Goal: Task Accomplishment & Management: Use online tool/utility

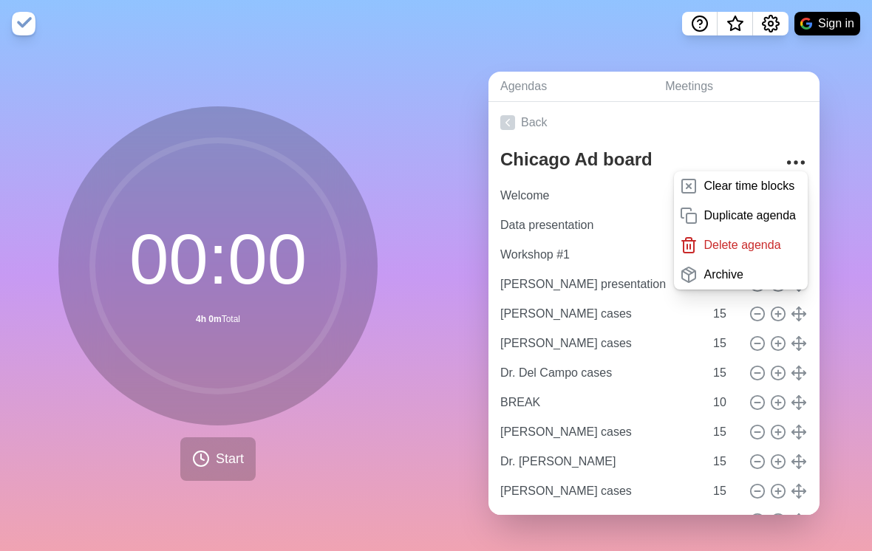
click at [776, 225] on p "Duplicate agenda" at bounding box center [749, 216] width 92 height 18
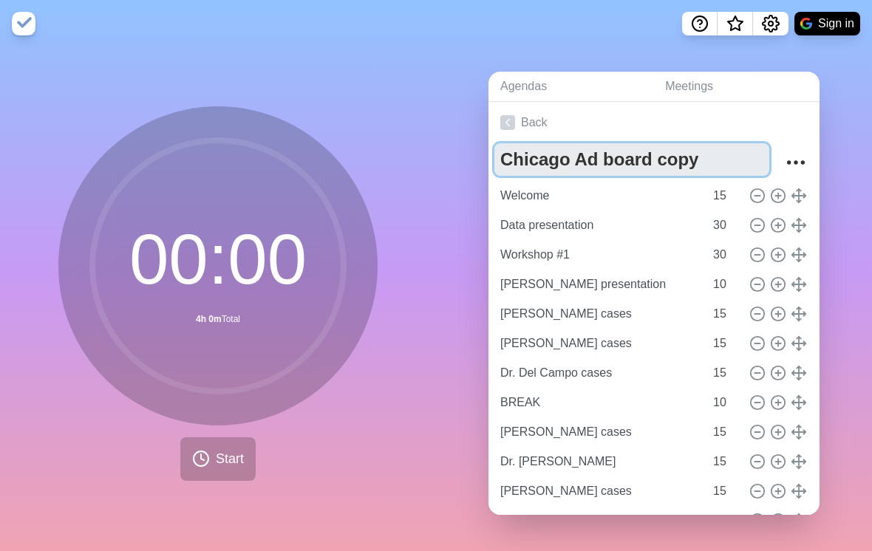
click at [656, 176] on textarea "Chicago Ad board copy" at bounding box center [631, 159] width 275 height 33
click at [564, 166] on textarea "Chicago Ad board copy" at bounding box center [631, 159] width 275 height 33
type textarea "Dallas Ad board copy"
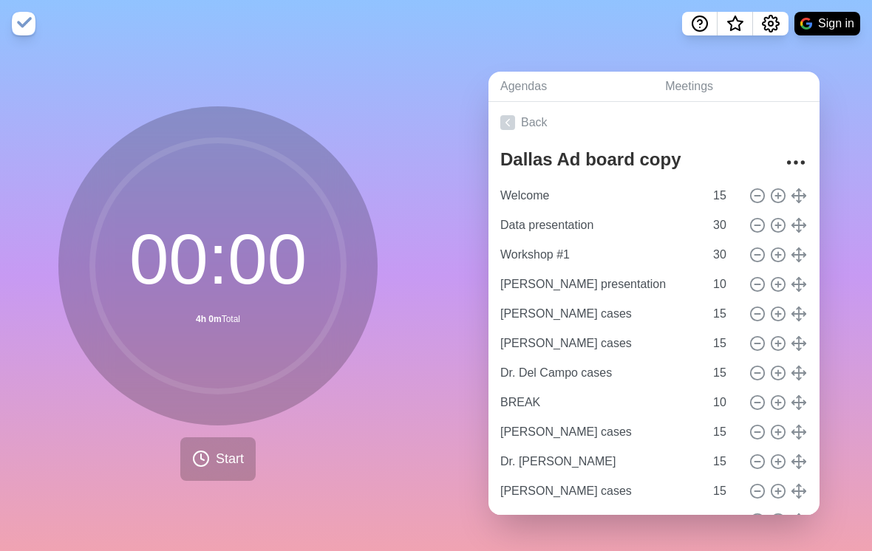
click at [833, 175] on div "Agendas Meetings Back Dallas Ad board copy Welcome 15 Data presentation 30 Work…" at bounding box center [654, 299] width 436 height 504
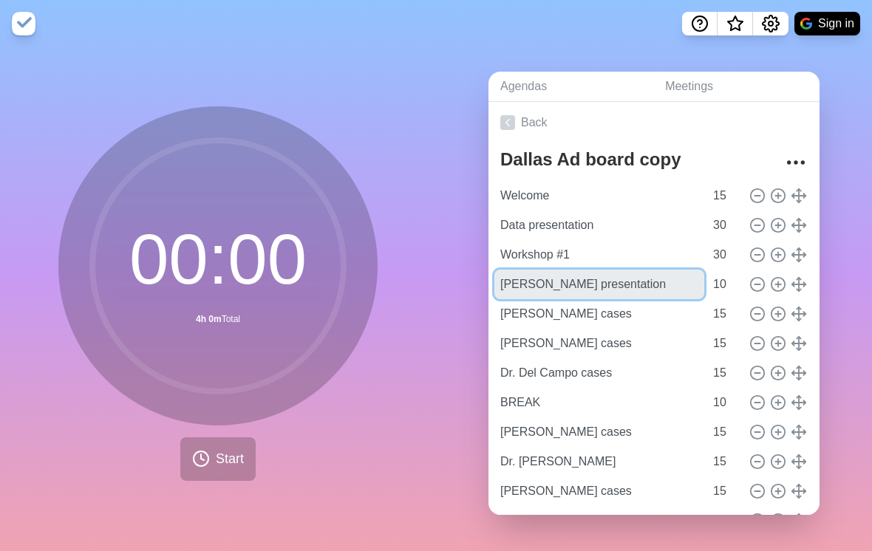
click at [576, 299] on input "[PERSON_NAME] presentation" at bounding box center [599, 285] width 210 height 30
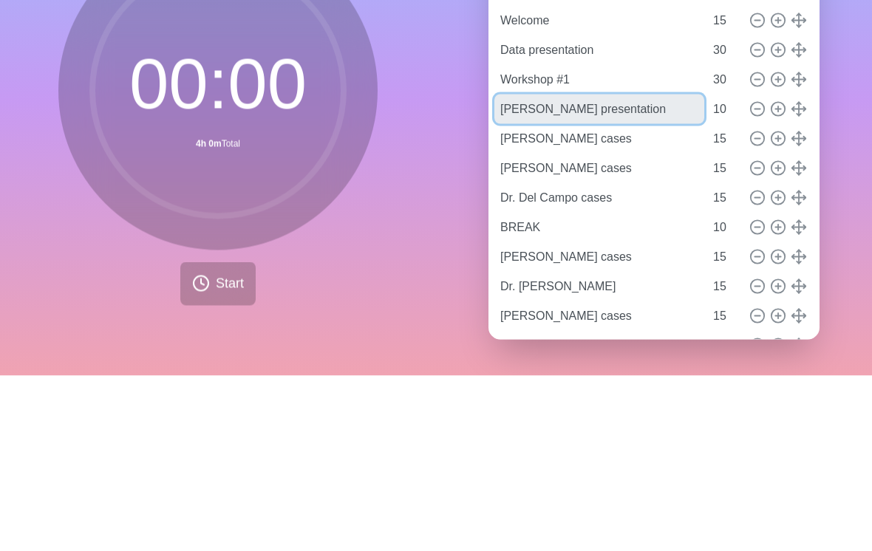
click at [529, 270] on input "[PERSON_NAME] presentation" at bounding box center [599, 285] width 210 height 30
type input "Dr. Kerdek presentation"
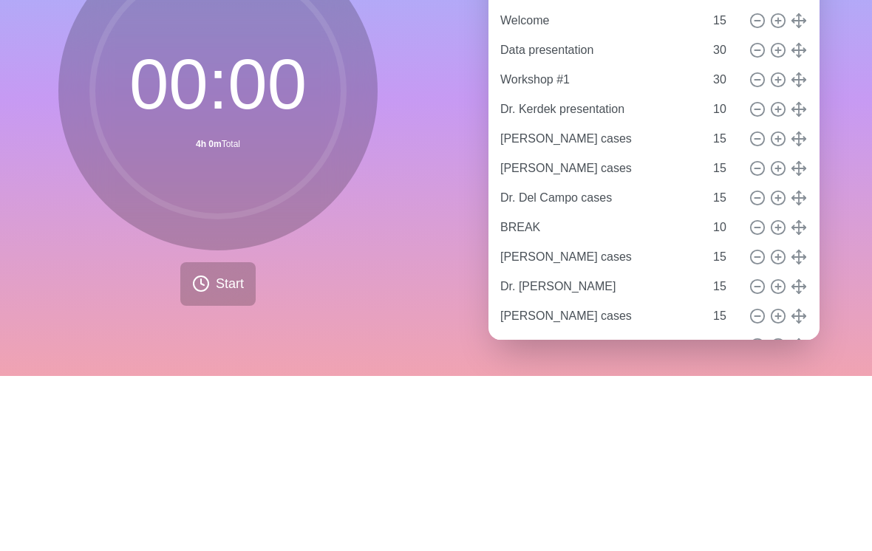
click at [774, 278] on circle at bounding box center [777, 284] width 13 height 13
type input "Dr. Kerdek presentation"
type input "10"
type input "[PERSON_NAME] cases"
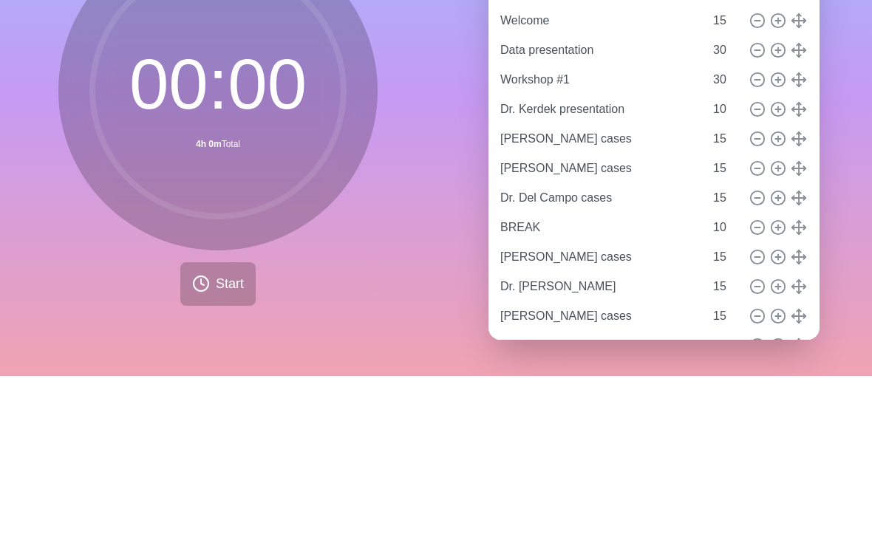
type input "Dr. Del Campo cases"
type input "15"
type input "BREAK"
type input "10"
type input "[PERSON_NAME] cases"
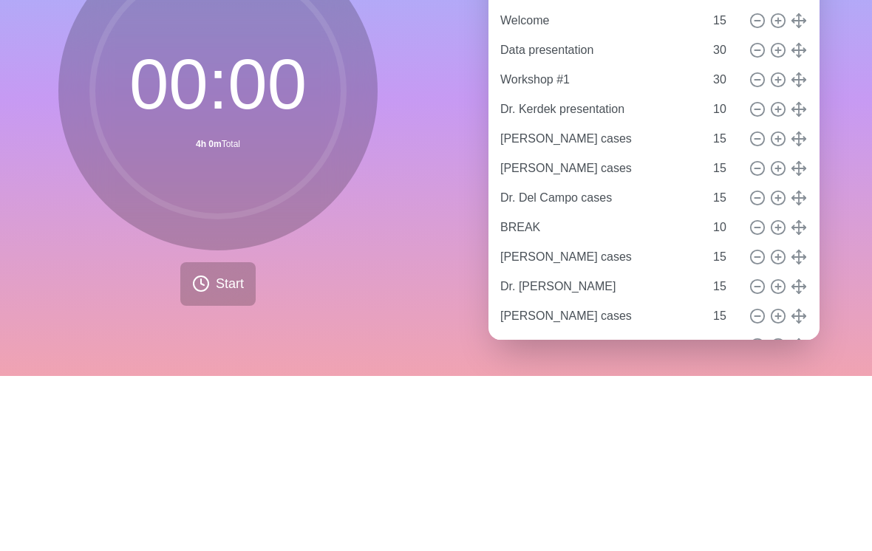
type input "Dr. [PERSON_NAME]"
type input "[PERSON_NAME] cases"
type input "15"
type input "Workshop #2"
type input "45"
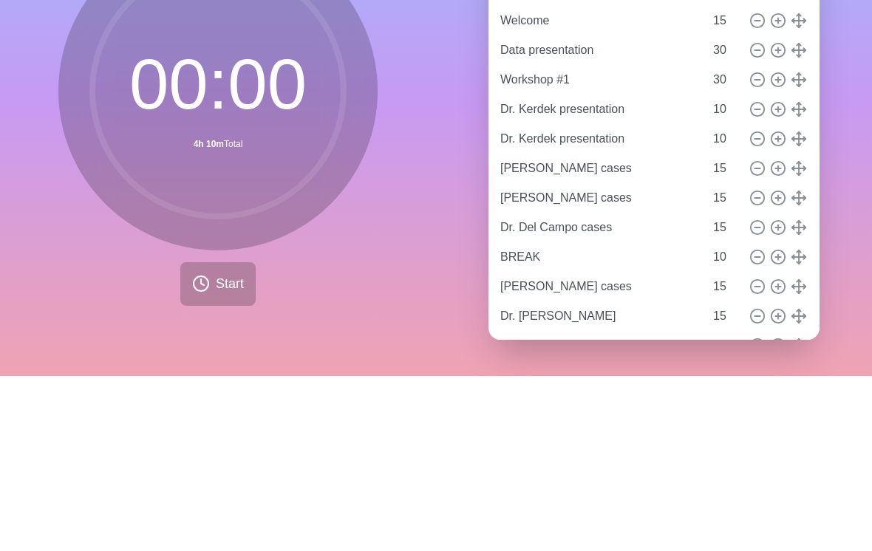
scroll to position [23, 0]
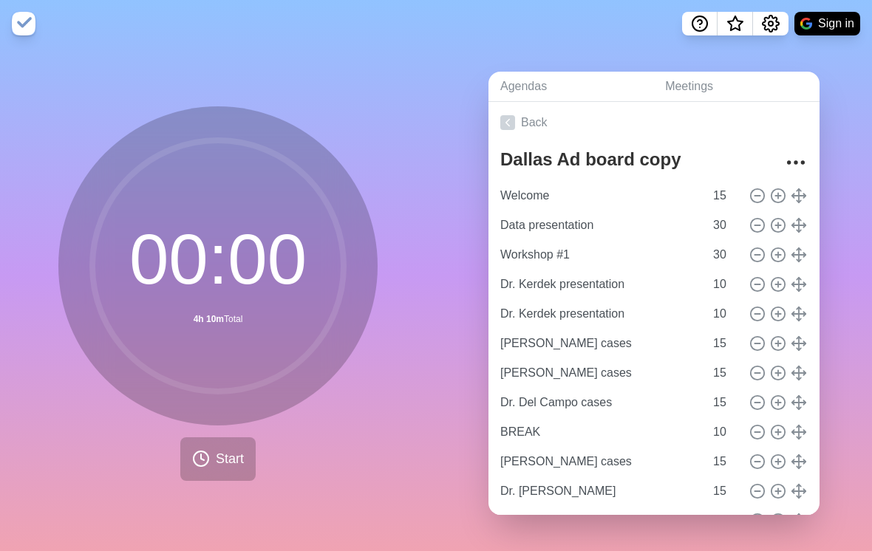
click at [778, 284] on line at bounding box center [777, 284] width 5 height 0
type input "Dr. Kerdek presentation"
type input "10"
type input "[PERSON_NAME] cases"
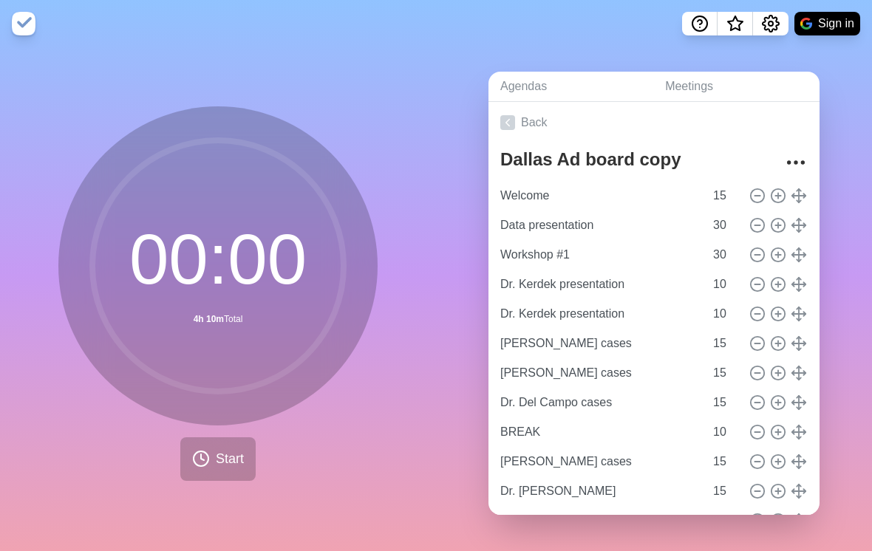
type input "Dr. Del Campo cases"
type input "15"
type input "BREAK"
type input "10"
type input "[PERSON_NAME] cases"
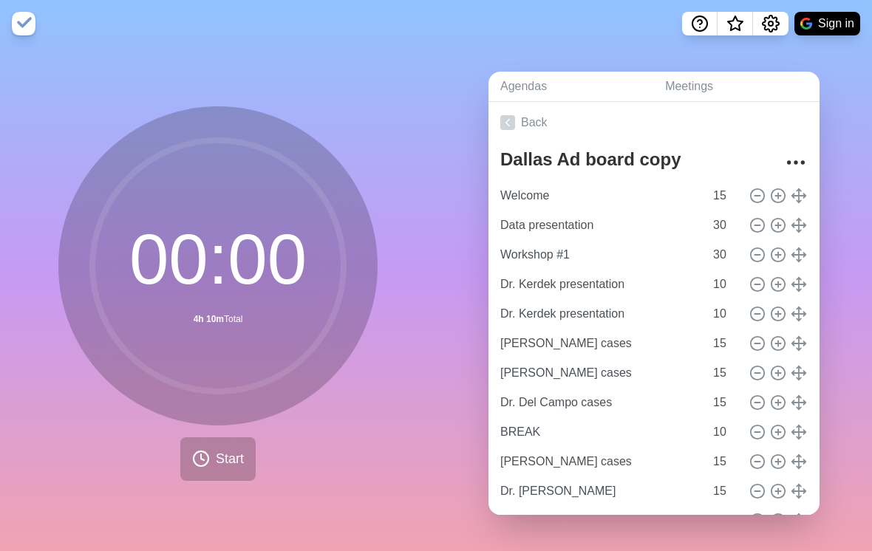
type input "Dr. [PERSON_NAME]"
type input "[PERSON_NAME] cases"
type input "15"
type input "Workshop #2"
type input "45"
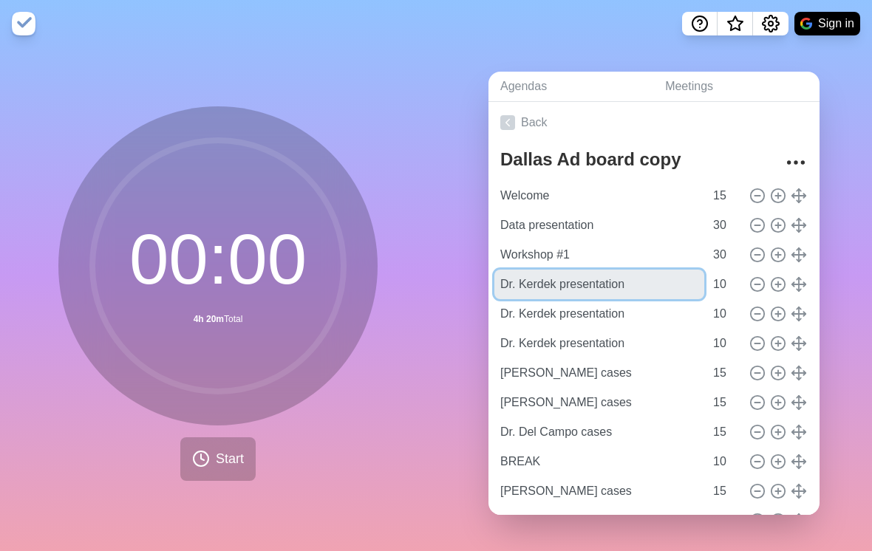
click at [610, 274] on input "Dr. Kerdek presentation" at bounding box center [599, 285] width 210 height 30
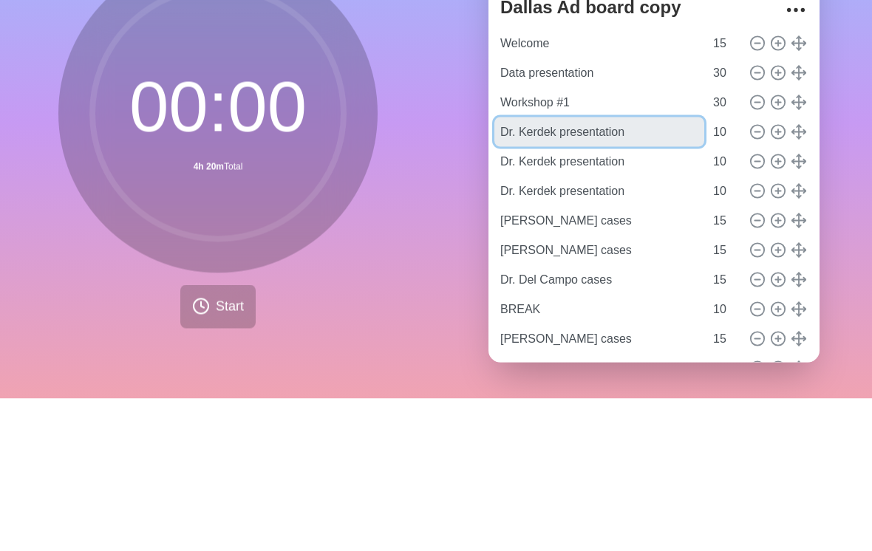
click at [554, 270] on input "Dr. Kerdek presentation" at bounding box center [599, 285] width 210 height 30
click at [548, 270] on input "Dr. Kerdek presentation" at bounding box center [599, 285] width 210 height 30
click at [545, 270] on input "Dr. Kerdek presentation" at bounding box center [599, 285] width 210 height 30
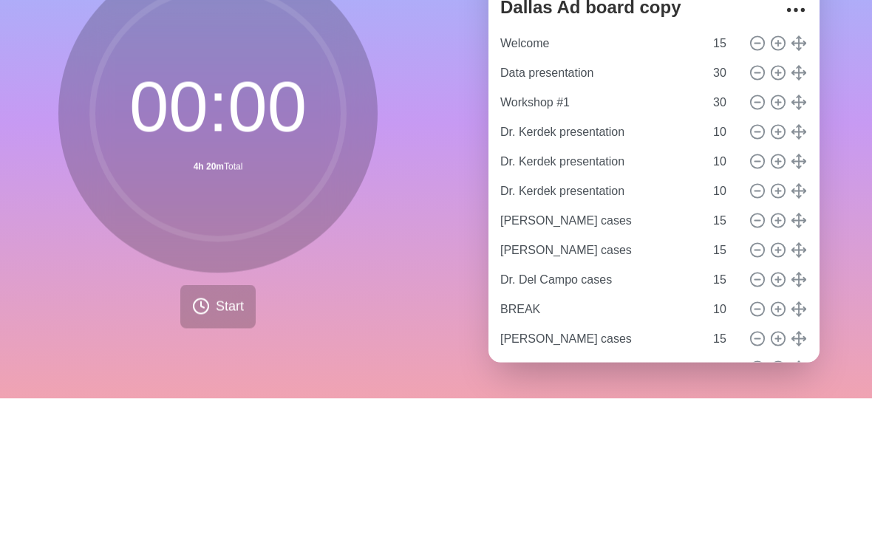
click at [437, 157] on div "Agendas Meetings Back Dallas Ad board copy Welcome 15 Data presentation 30 Work…" at bounding box center [654, 299] width 436 height 504
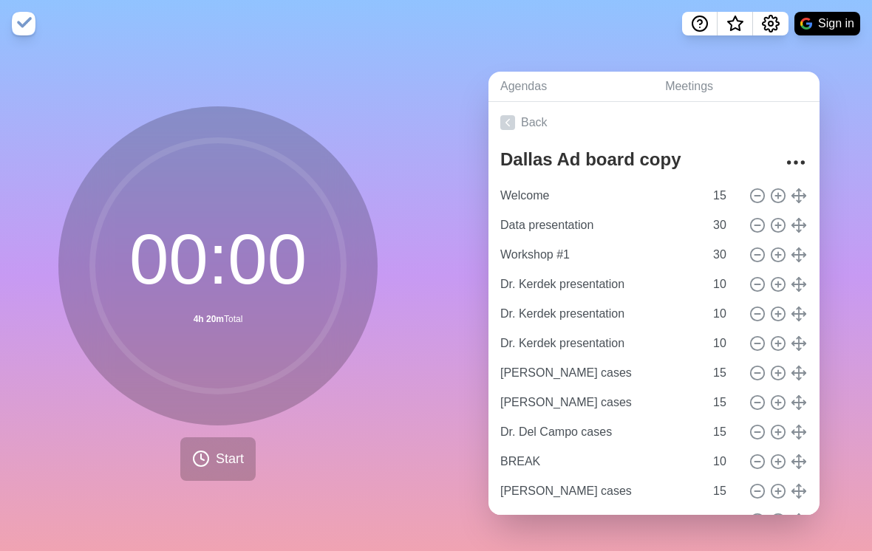
click at [792, 151] on icon "More" at bounding box center [796, 163] width 24 height 24
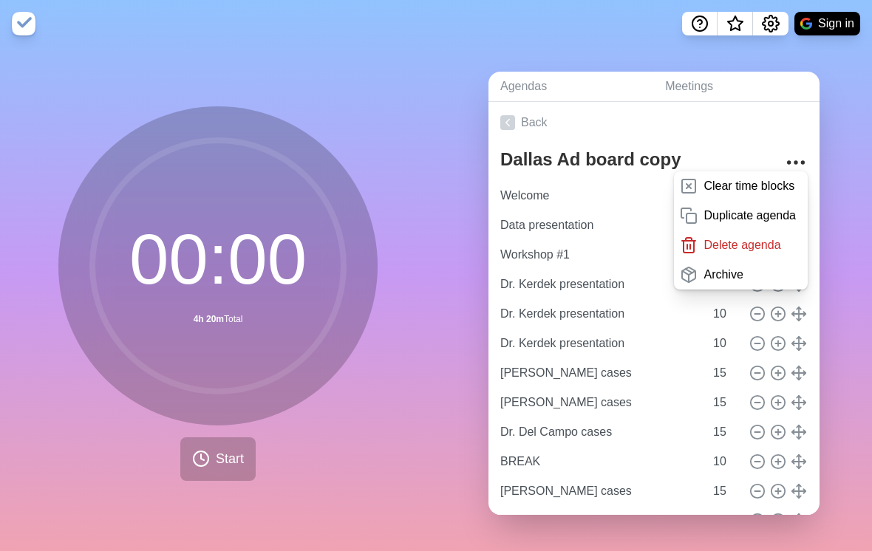
click at [850, 161] on div "Agendas Meetings Back Dallas Ad board copy Clear time blocks Duplicate agenda D…" at bounding box center [654, 299] width 436 height 504
click at [840, 250] on div "Agendas Meetings Back Dallas Ad board copy Clear time blocks Duplicate agenda D…" at bounding box center [654, 299] width 436 height 504
click at [434, 399] on div "00 : 00 4h 20m Total Start" at bounding box center [218, 299] width 436 height 504
click at [420, 346] on div "00 : 00 4h 20m Total Start" at bounding box center [218, 299] width 436 height 504
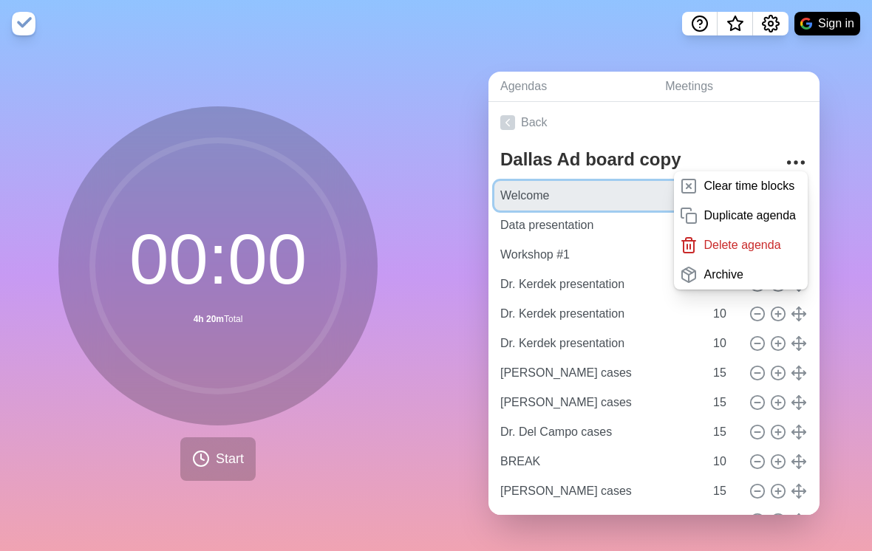
click at [548, 185] on input "Welcome" at bounding box center [599, 196] width 210 height 30
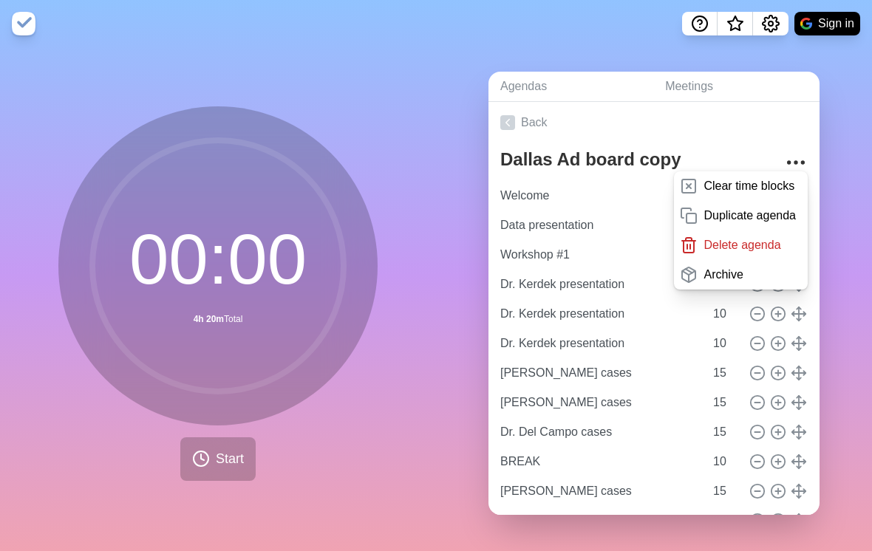
click at [436, 174] on div "Agendas Meetings Back Dallas Ad board copy Clear time blocks Duplicate agenda D…" at bounding box center [654, 299] width 436 height 504
click at [840, 205] on div "Agendas Meetings Back Dallas Ad board copy Clear time blocks Duplicate agenda D…" at bounding box center [654, 299] width 436 height 504
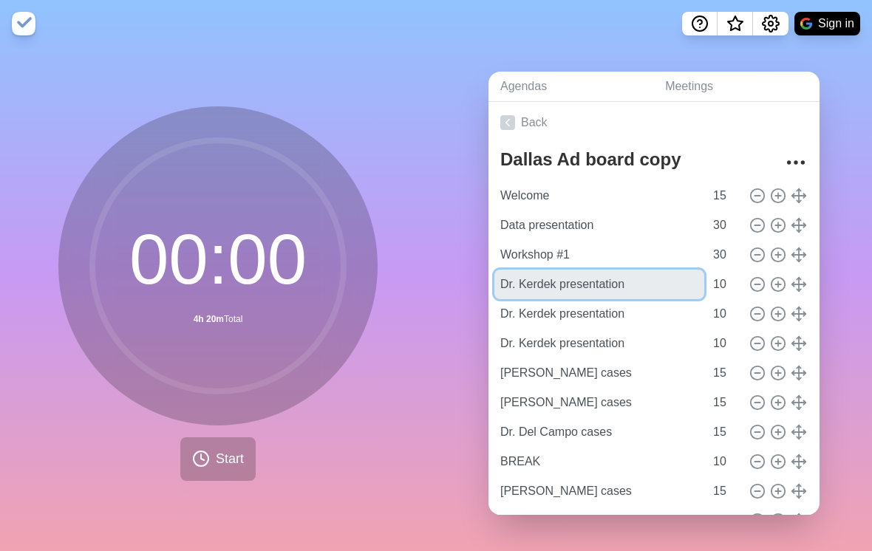
click at [638, 298] on input "Dr. Kerdek presentation" at bounding box center [599, 285] width 210 height 30
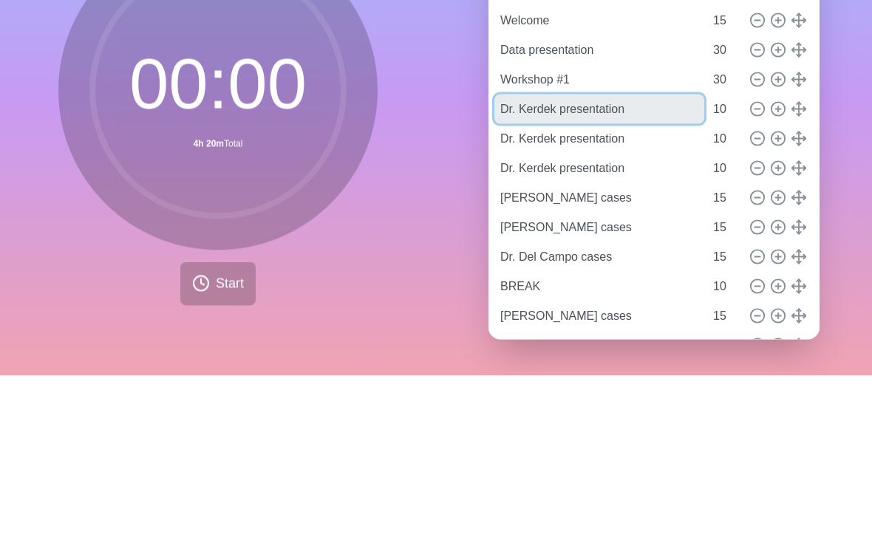
click at [549, 270] on input "Dr. Kerdek presentation" at bounding box center [599, 285] width 210 height 30
type input "Dr. Kerdel presentation"
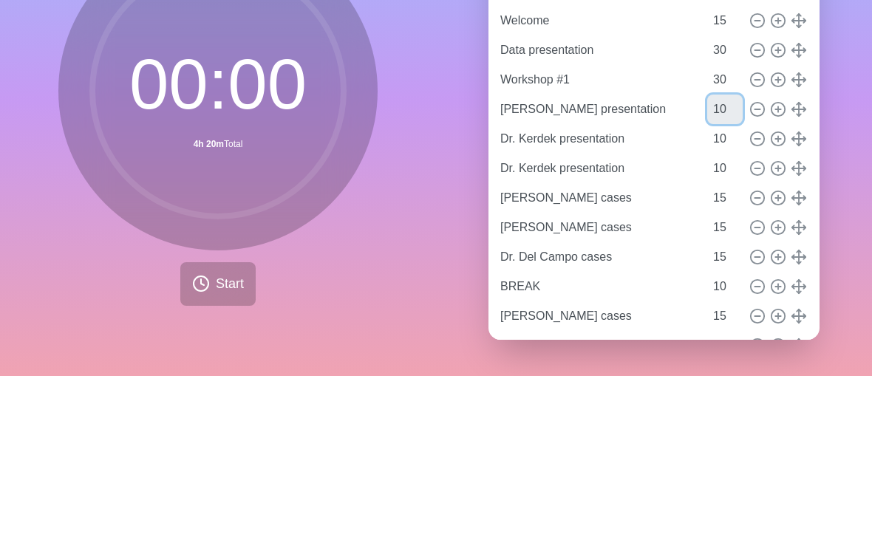
click at [717, 270] on input "10" at bounding box center [724, 285] width 35 height 30
type input "15"
click at [849, 151] on div "Agendas Meetings Back Dallas Ad board copy Welcome 15 Data presentation 30 Work…" at bounding box center [654, 299] width 436 height 504
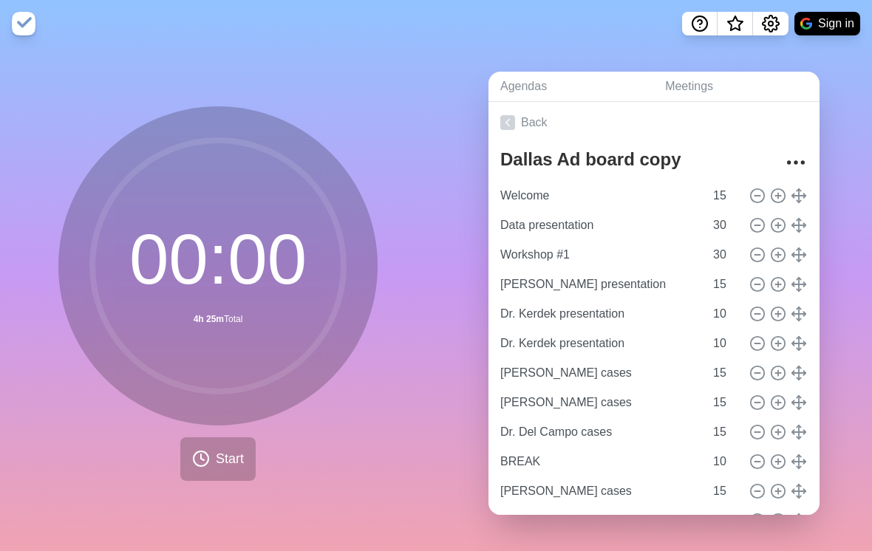
click at [751, 307] on circle at bounding box center [757, 313] width 13 height 13
type input "[PERSON_NAME] cases"
type input "15"
type input "[PERSON_NAME] cases"
type input "Dr. Del Campo cases"
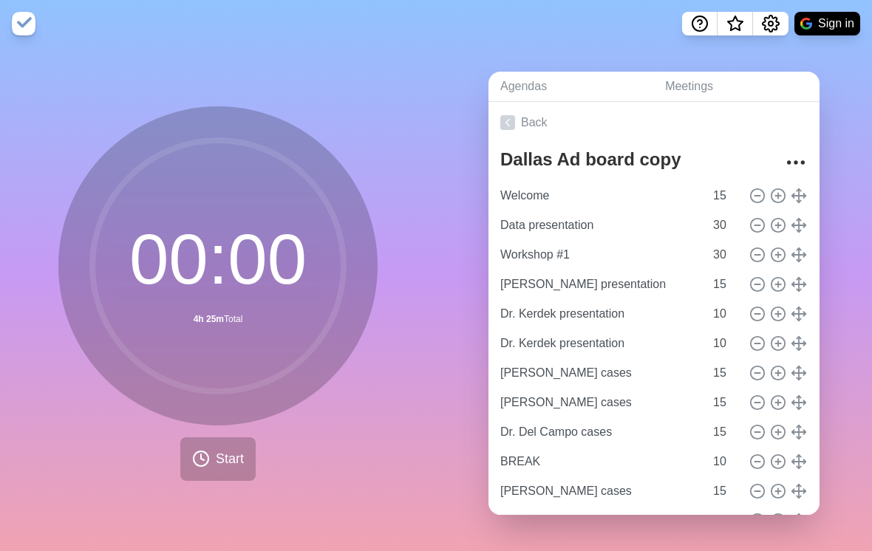
type input "BREAK"
type input "10"
type input "[PERSON_NAME] cases"
type input "15"
type input "Dr. [PERSON_NAME]"
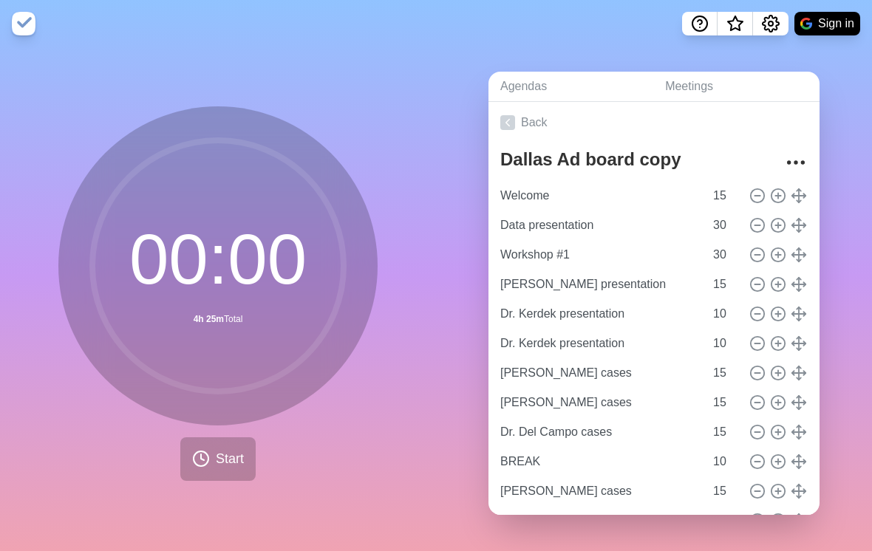
type input "[PERSON_NAME] cases"
type input "Workshop #2"
type input "45"
type input "Close"
type input "10"
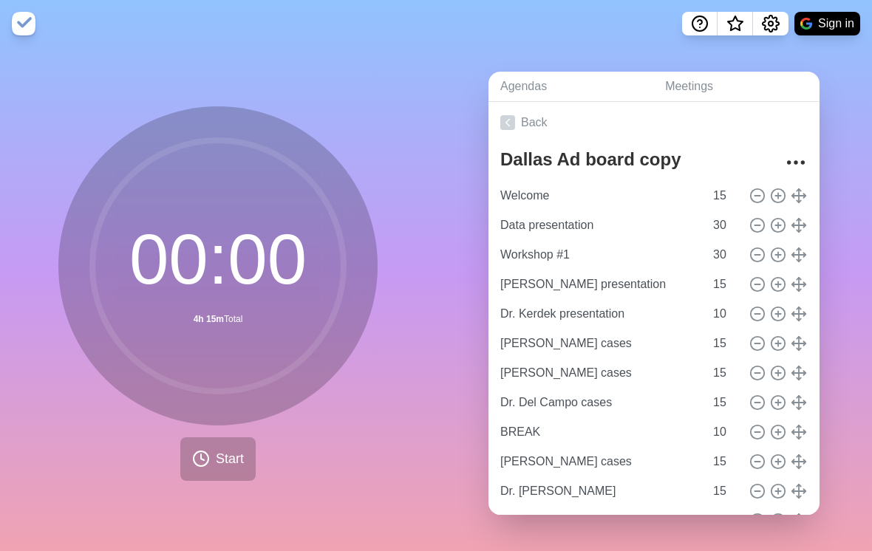
click at [754, 314] on line at bounding box center [756, 314] width 5 height 0
type input "[PERSON_NAME] cases"
type input "15"
type input "[PERSON_NAME] cases"
type input "Dr. Del Campo cases"
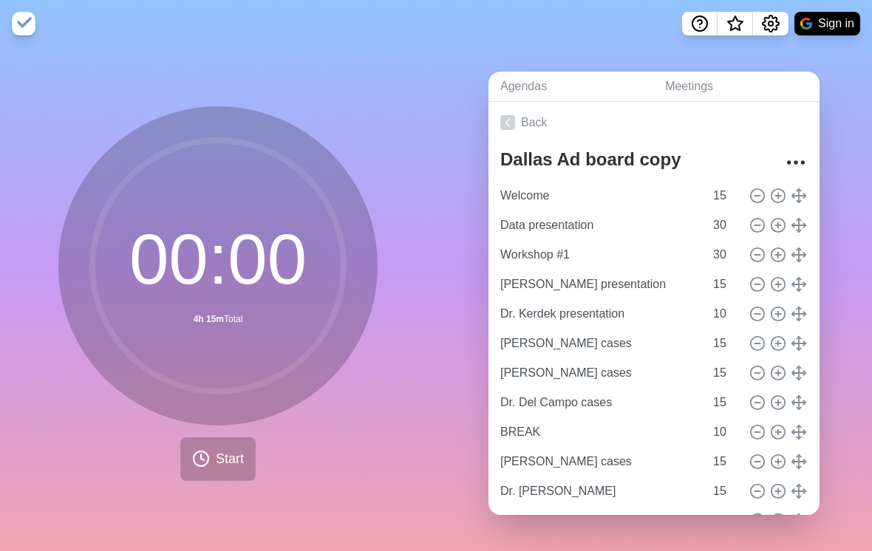
type input "BREAK"
type input "10"
type input "[PERSON_NAME] cases"
type input "15"
type input "Dr. [PERSON_NAME]"
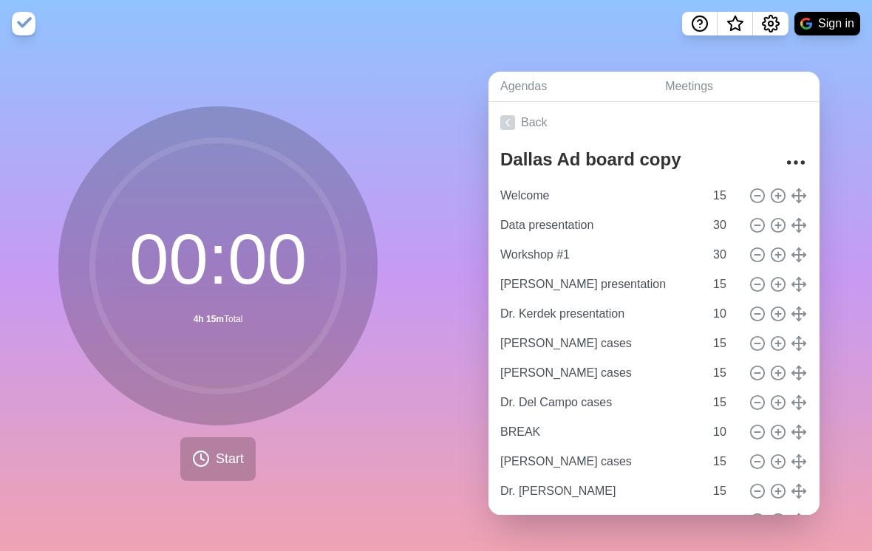
type input "[PERSON_NAME] cases"
type input "Workshop #2"
type input "45"
type input "Close"
type input "10"
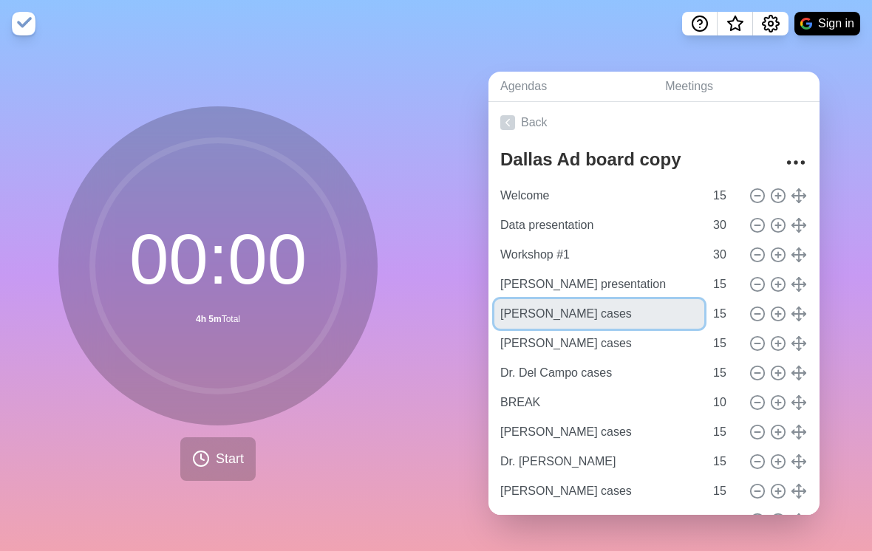
click at [568, 307] on input "[PERSON_NAME] cases" at bounding box center [599, 314] width 210 height 30
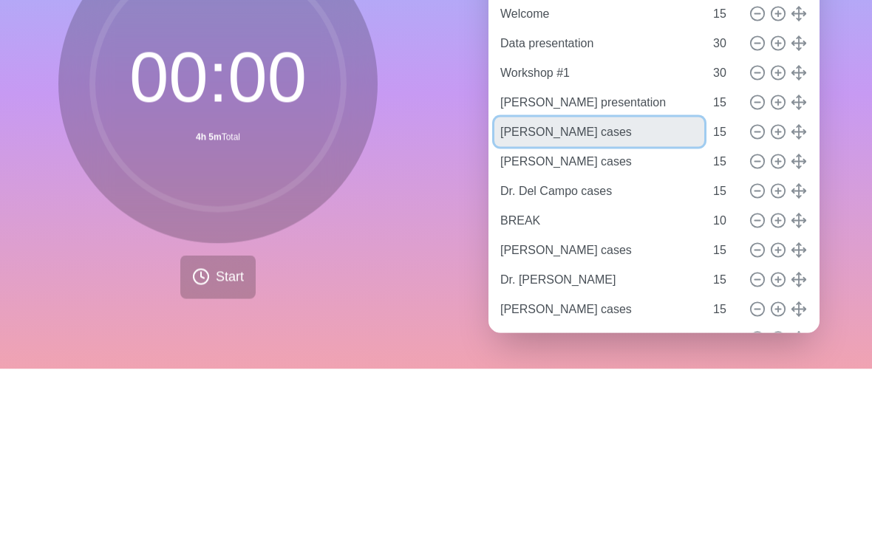
click at [530, 299] on input "[PERSON_NAME] cases" at bounding box center [599, 314] width 210 height 30
type input "Dr. Akhtar cases"
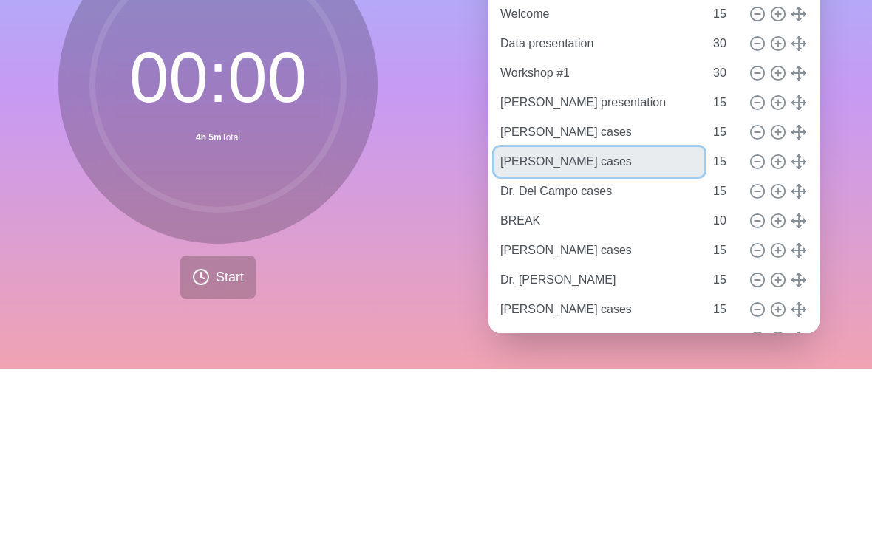
click at [589, 329] on input "[PERSON_NAME] cases" at bounding box center [599, 344] width 210 height 30
click at [550, 329] on input "[PERSON_NAME] cases" at bounding box center [599, 344] width 210 height 30
type input "Dr. Awan cases"
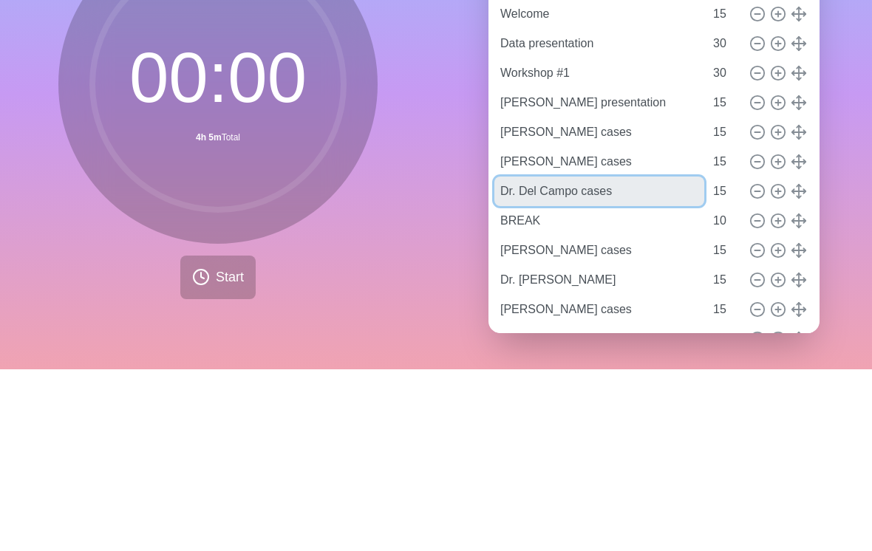
click at [614, 358] on input "Dr. Del Campo cases" at bounding box center [599, 373] width 210 height 30
click at [570, 358] on input "Dr. Del Campo cases" at bounding box center [599, 373] width 210 height 30
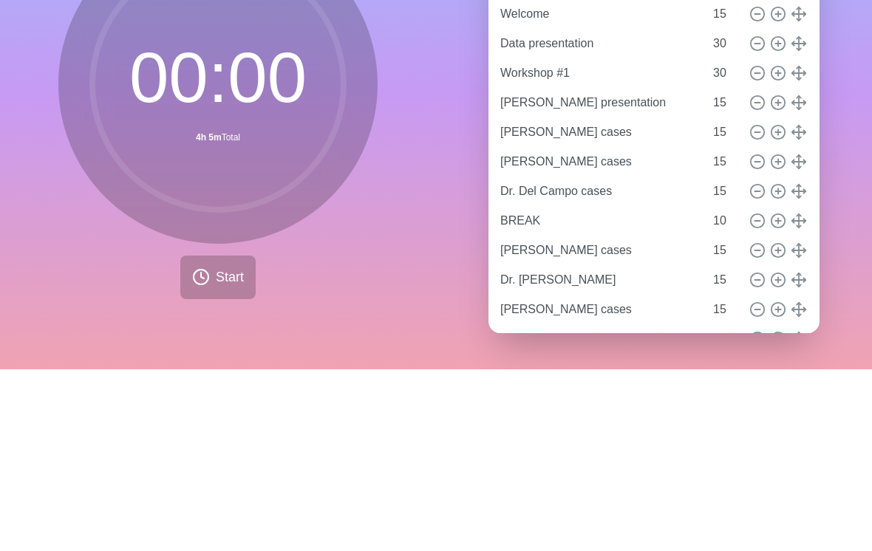
click at [749, 365] on icon at bounding box center [757, 373] width 16 height 16
type input "BREAK"
type input "10"
type input "[PERSON_NAME] cases"
type input "15"
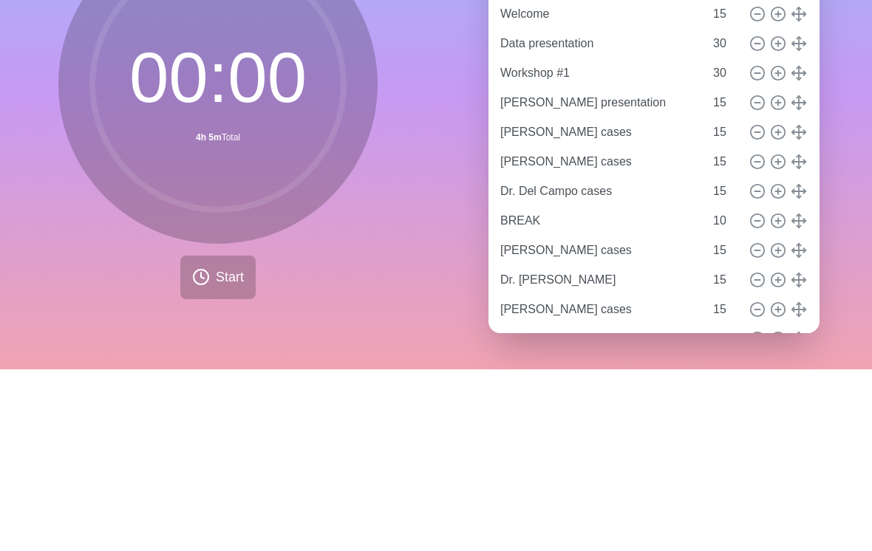
type input "Dr. [PERSON_NAME]"
type input "[PERSON_NAME] cases"
type input "Workshop #2"
type input "45"
type input "Close"
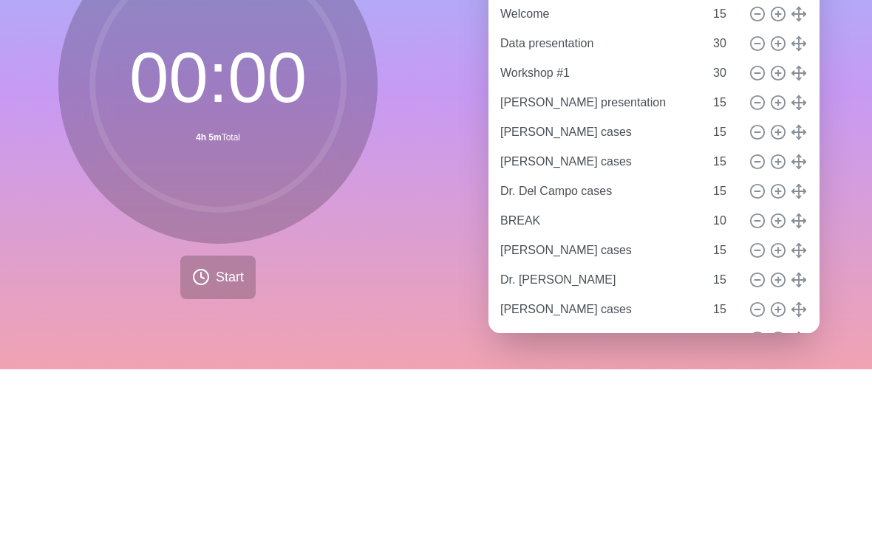
type input "10"
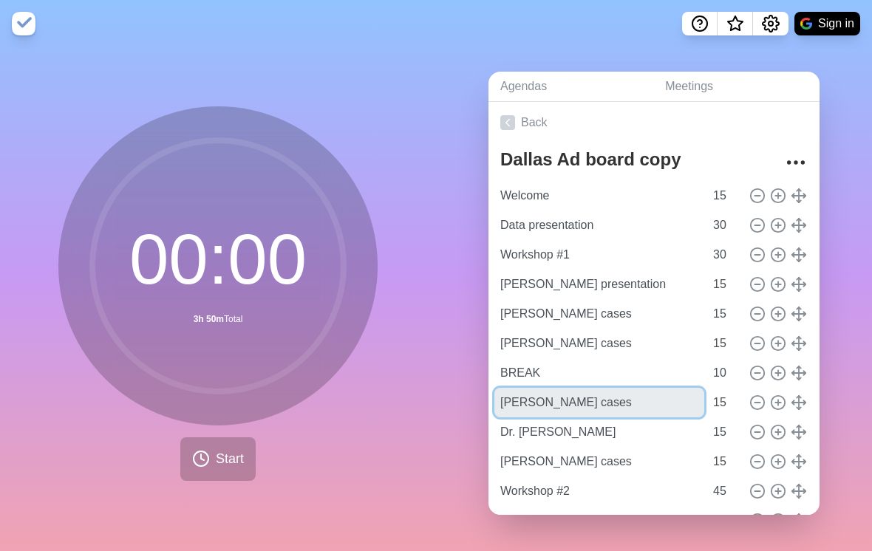
click at [573, 391] on input "[PERSON_NAME] cases" at bounding box center [599, 403] width 210 height 30
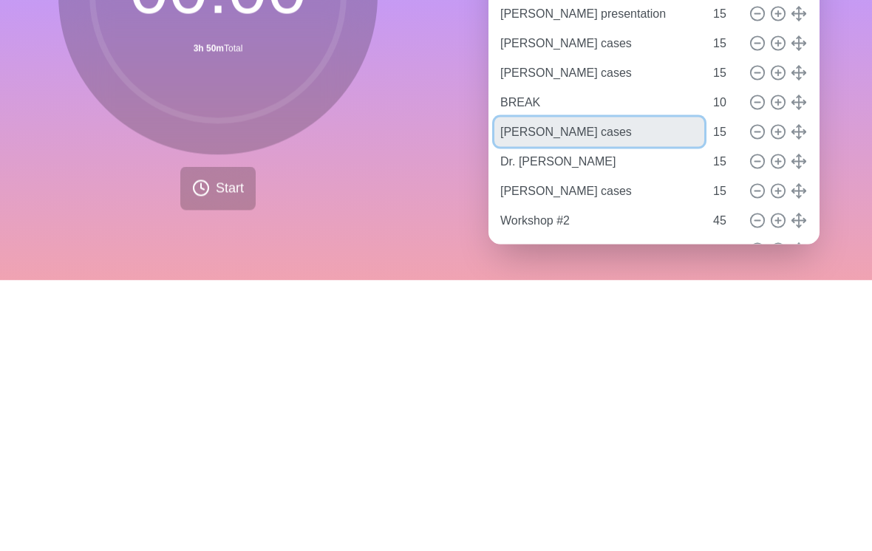
click at [531, 388] on input "[PERSON_NAME] cases" at bounding box center [599, 403] width 210 height 30
click at [536, 388] on input "[PERSON_NAME] cases" at bounding box center [599, 403] width 210 height 30
type input "Dr Browning cases"
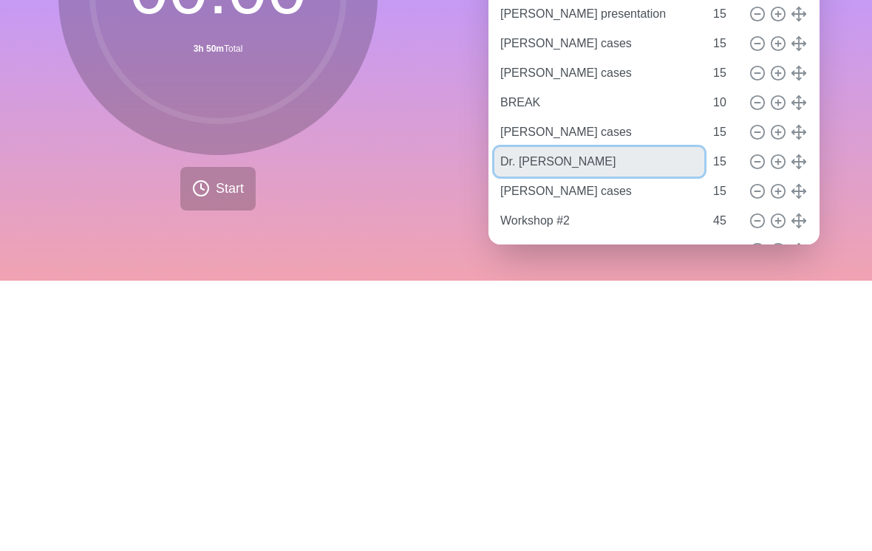
click at [597, 417] on input "Dr. [PERSON_NAME]" at bounding box center [599, 432] width 210 height 30
click at [565, 417] on input "Dr. [PERSON_NAME]" at bounding box center [599, 432] width 210 height 30
click at [582, 417] on input "Dr. [PERSON_NAME]" at bounding box center [599, 432] width 210 height 30
type input "Dr. Kia"
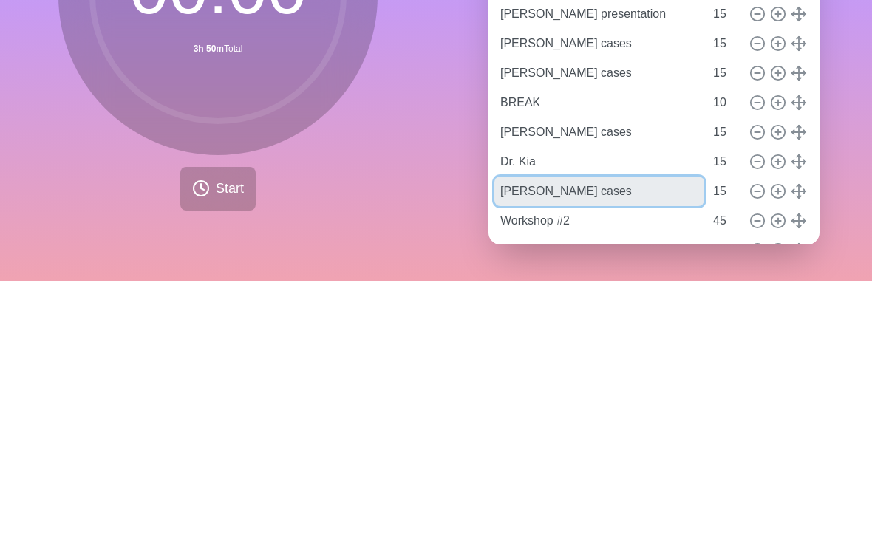
click at [608, 447] on input "[PERSON_NAME] cases" at bounding box center [599, 462] width 210 height 30
click at [545, 447] on input "[PERSON_NAME] cases" at bounding box center [599, 462] width 210 height 30
type input "Dr. Tyring cases"
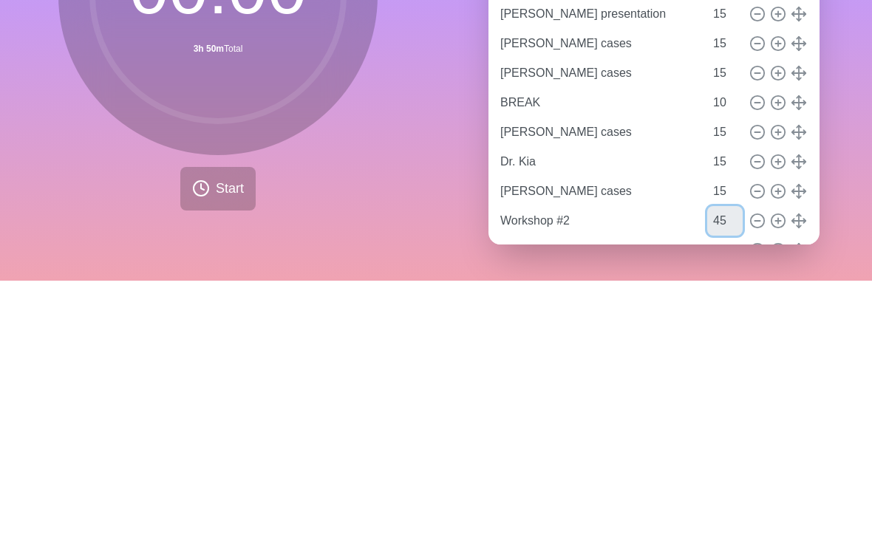
click at [721, 477] on input "45" at bounding box center [724, 492] width 35 height 30
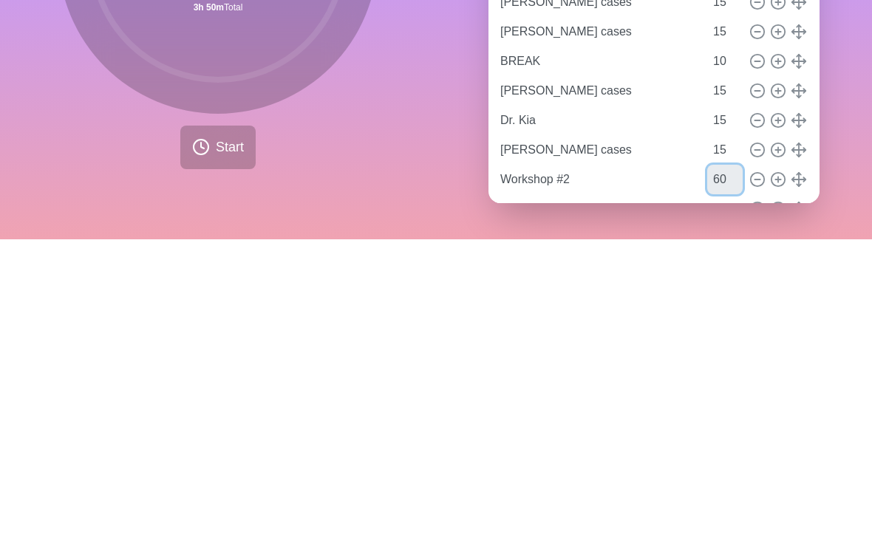
type input "60"
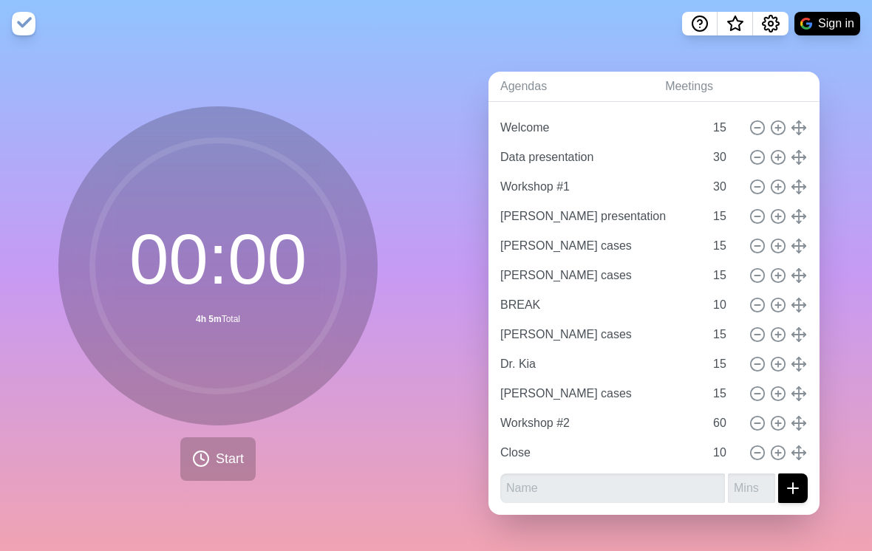
scroll to position [67, 0]
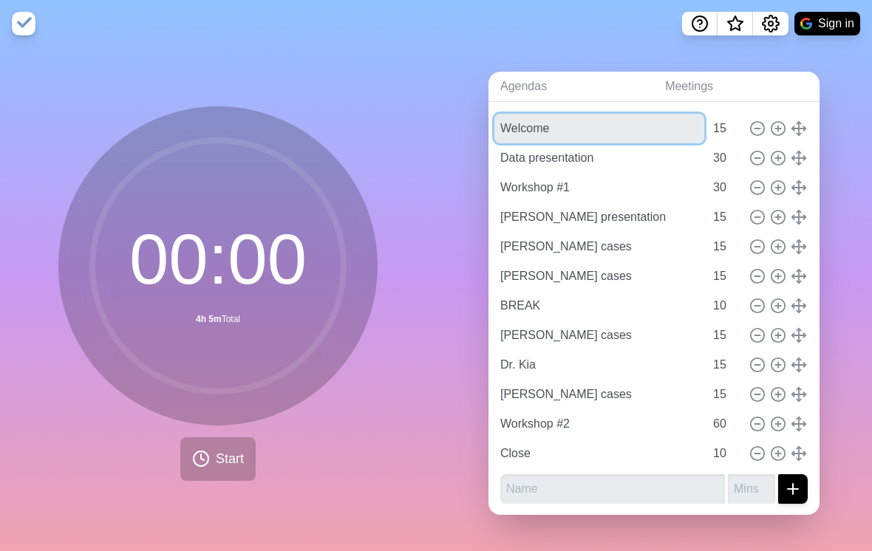
click at [519, 114] on input "Welcome" at bounding box center [599, 129] width 210 height 30
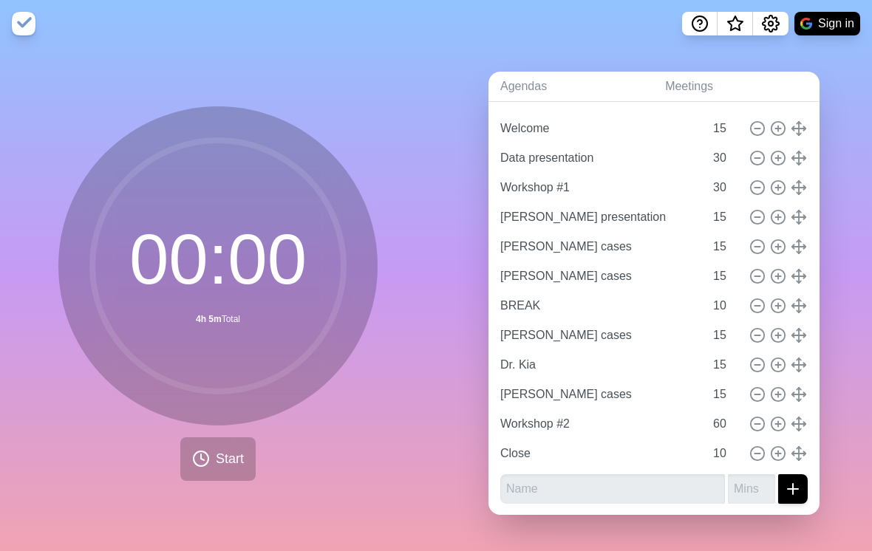
click at [418, 109] on div "00 : 00 4h 5m Total Start" at bounding box center [218, 299] width 436 height 504
click at [216, 451] on span "Start" at bounding box center [230, 459] width 28 height 20
